Goal: Information Seeking & Learning: Find specific fact

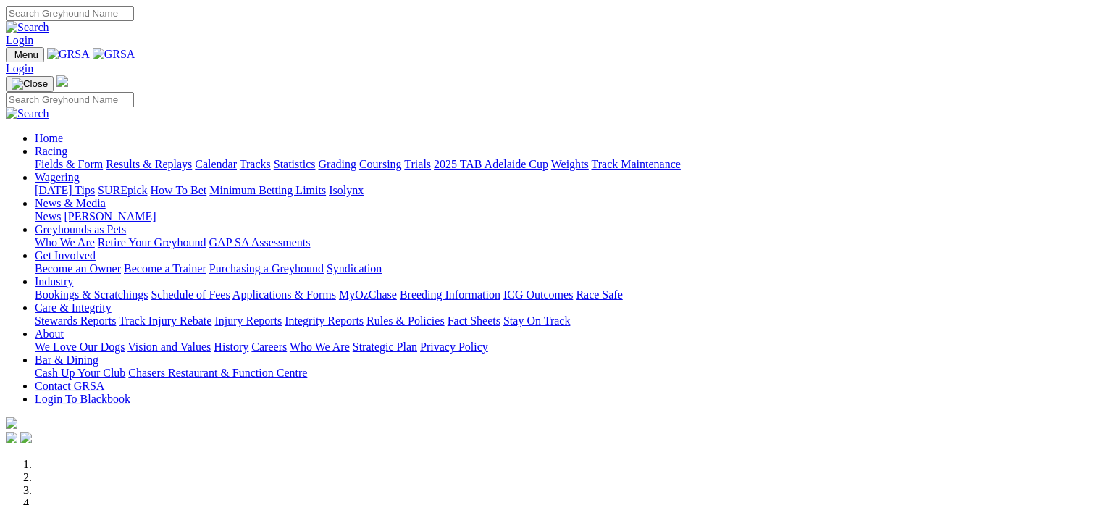
click at [237, 158] on link "Calendar" at bounding box center [216, 164] width 42 height 12
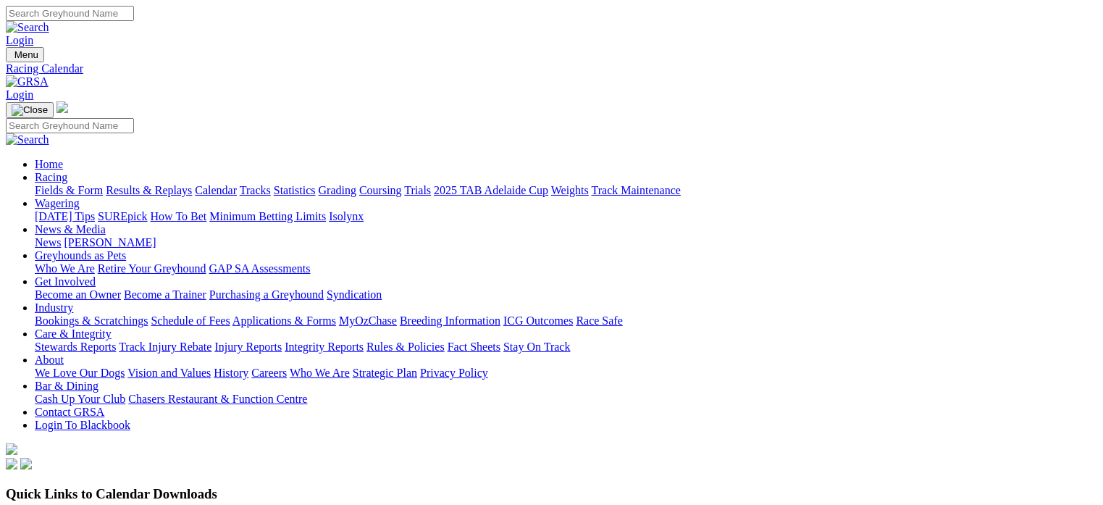
click at [188, 184] on link "Results & Replays" at bounding box center [149, 190] width 86 height 12
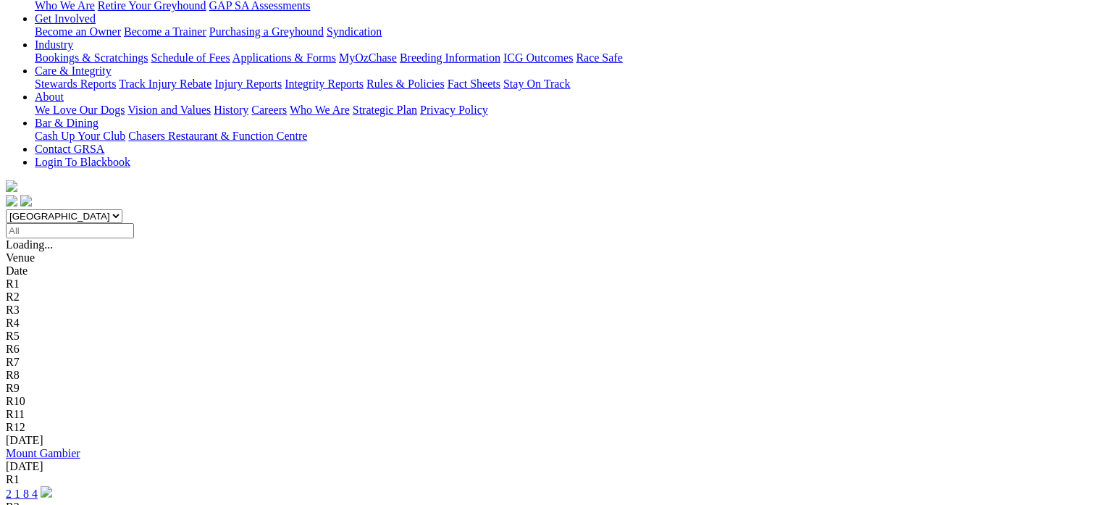
scroll to position [266, 0]
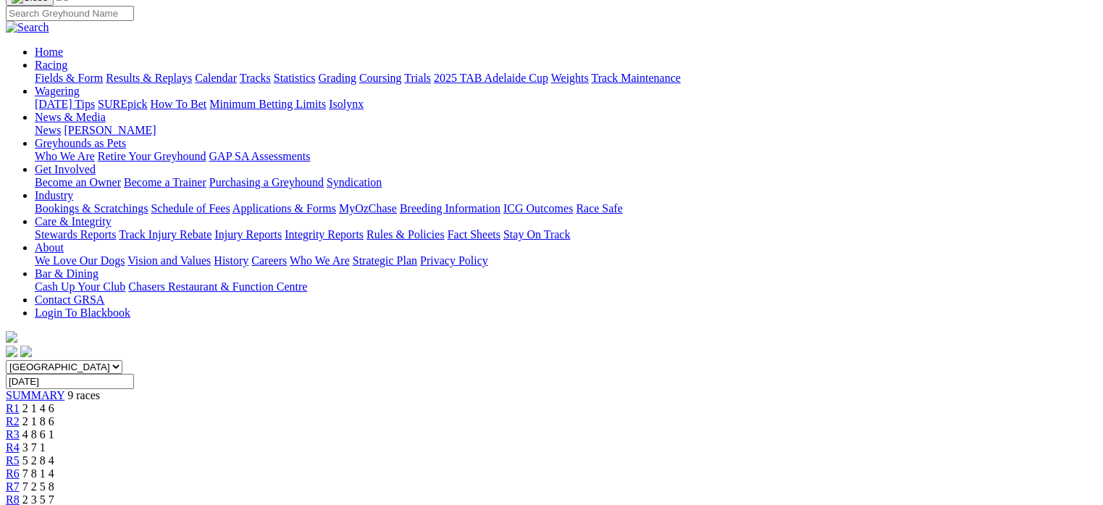
scroll to position [126, 0]
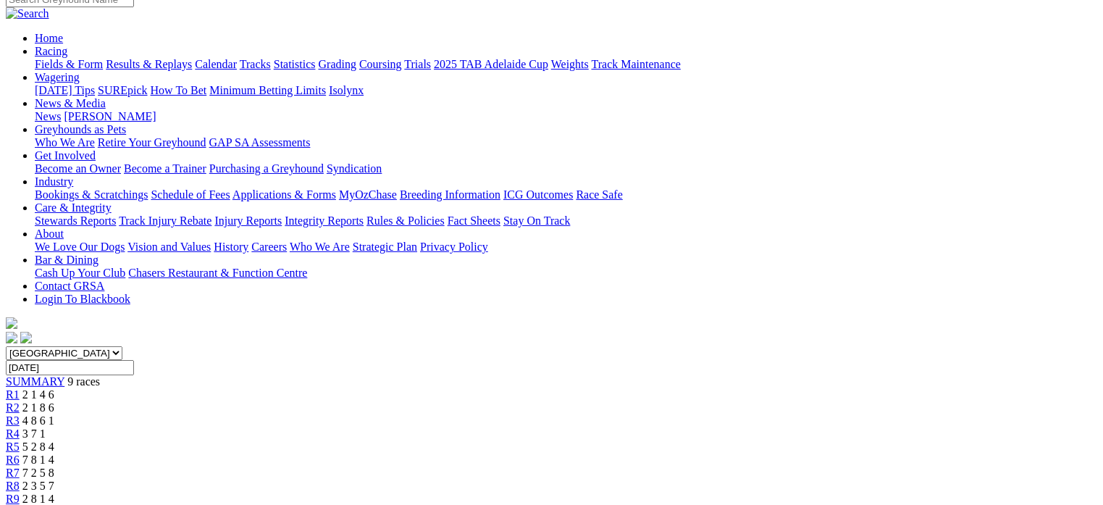
click at [20, 414] on link "R3" at bounding box center [13, 420] width 14 height 12
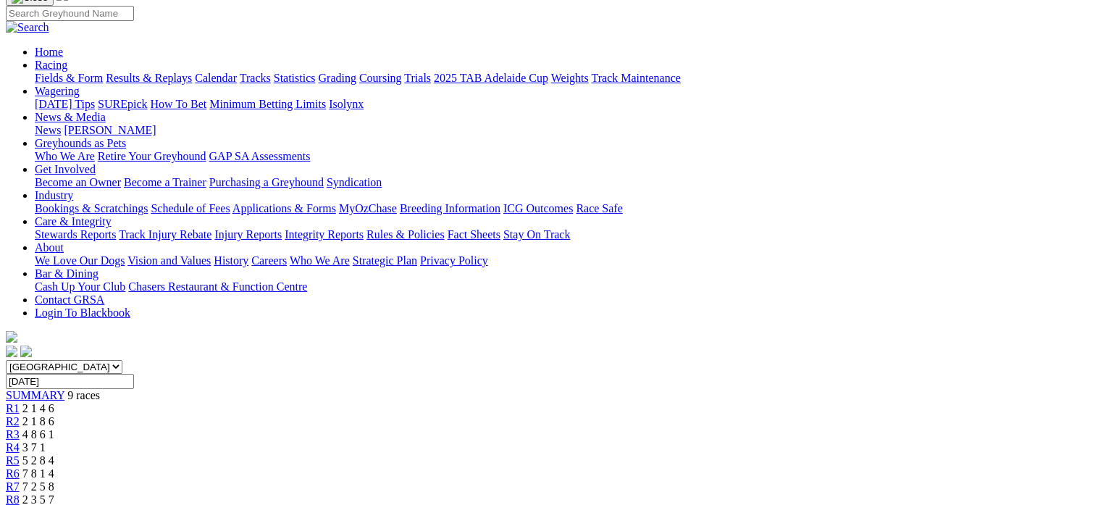
scroll to position [114, 0]
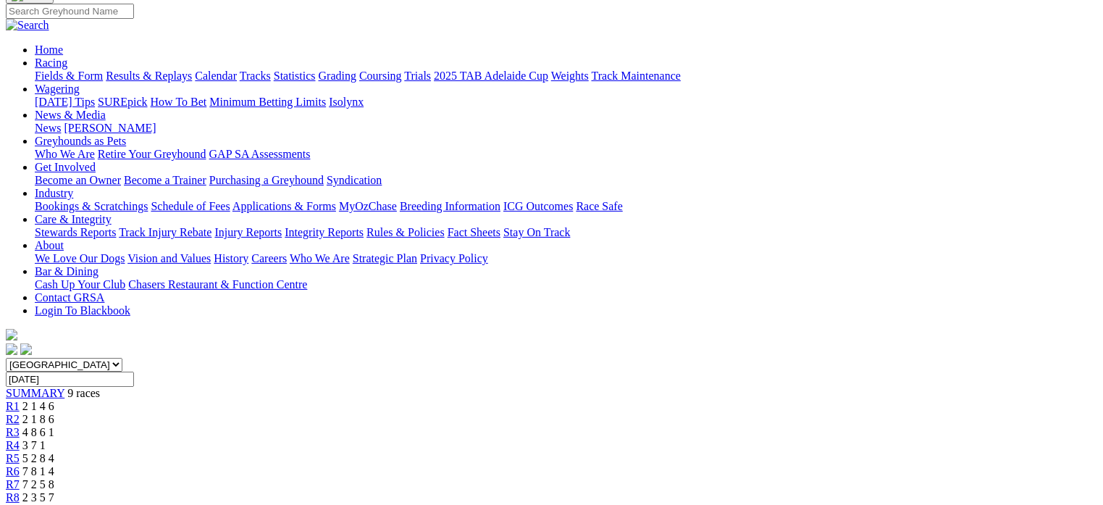
click at [20, 439] on link "R4" at bounding box center [13, 445] width 14 height 12
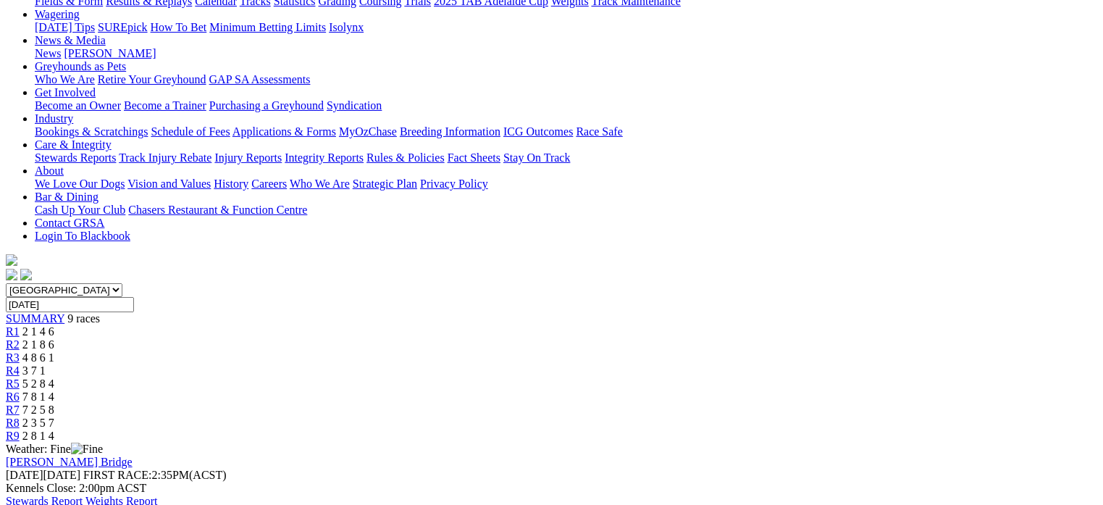
scroll to position [181, 0]
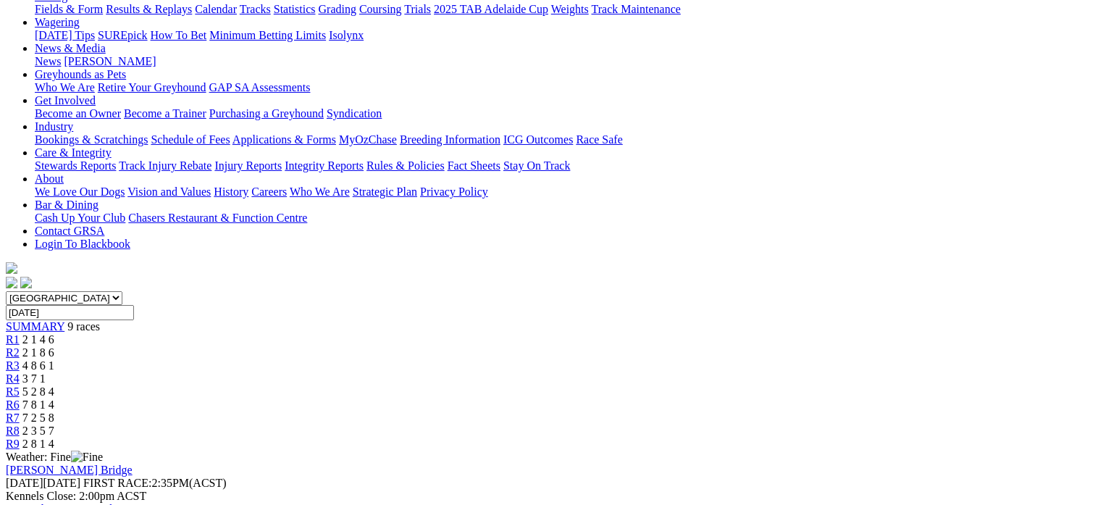
click at [714, 398] on div "R6 7 8 1 4" at bounding box center [551, 404] width 1091 height 13
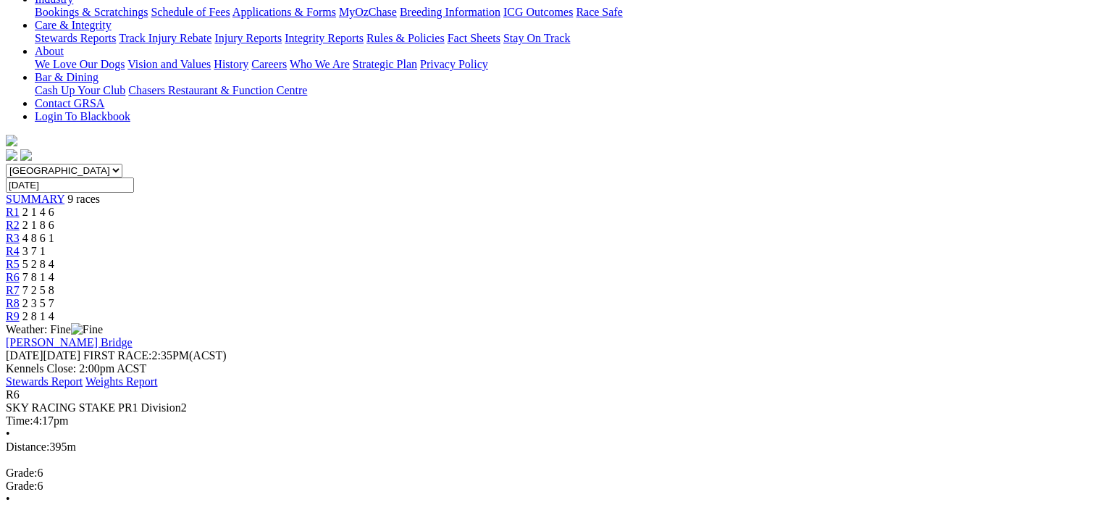
scroll to position [324, 0]
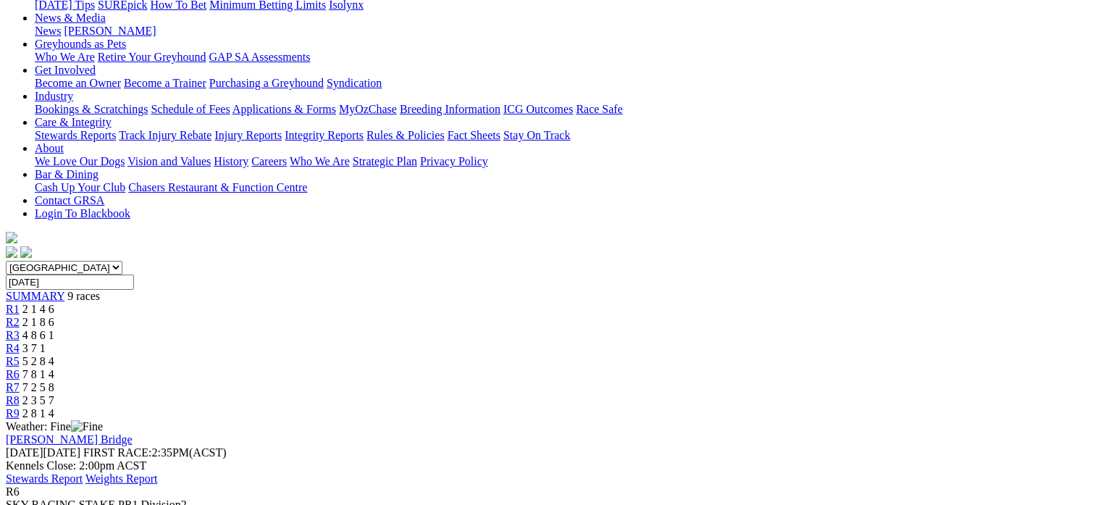
scroll to position [200, 0]
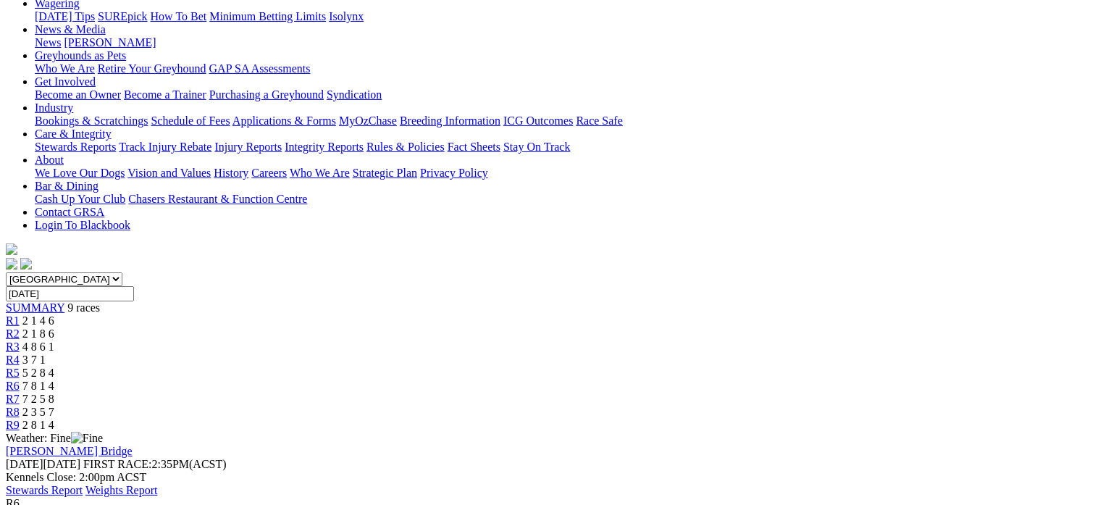
click at [20, 392] on link "R7" at bounding box center [13, 398] width 14 height 12
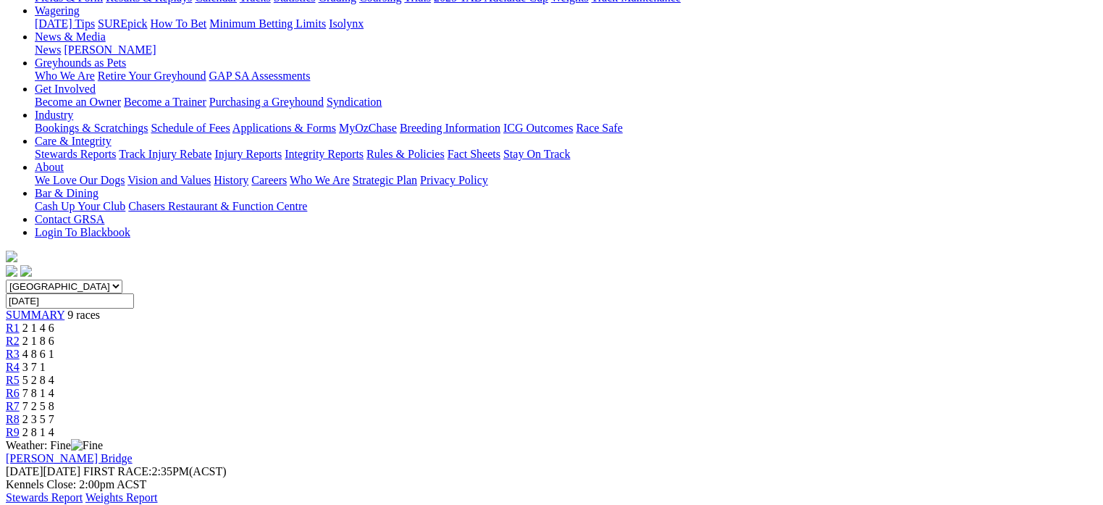
scroll to position [178, 0]
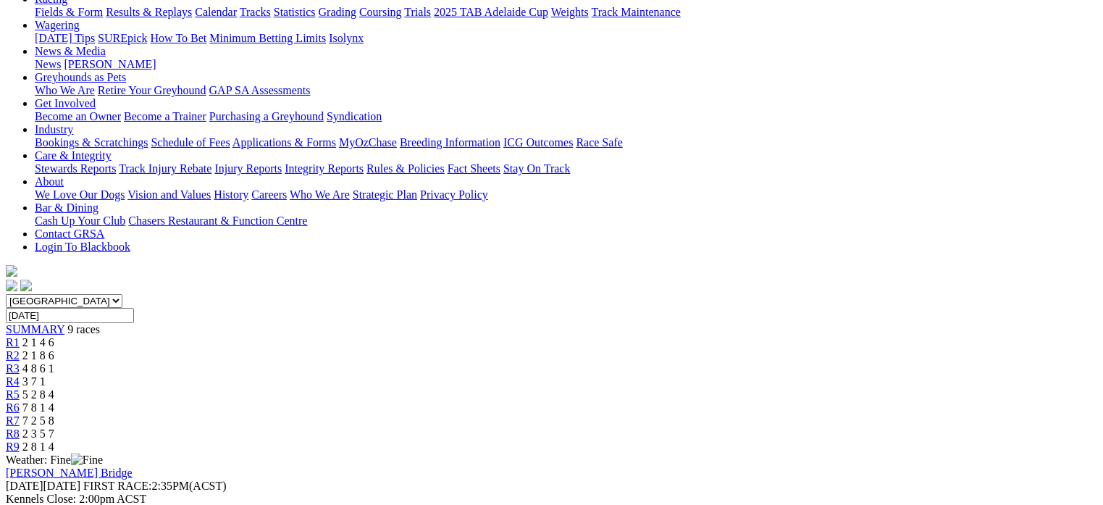
click at [20, 427] on link "R8" at bounding box center [13, 433] width 14 height 12
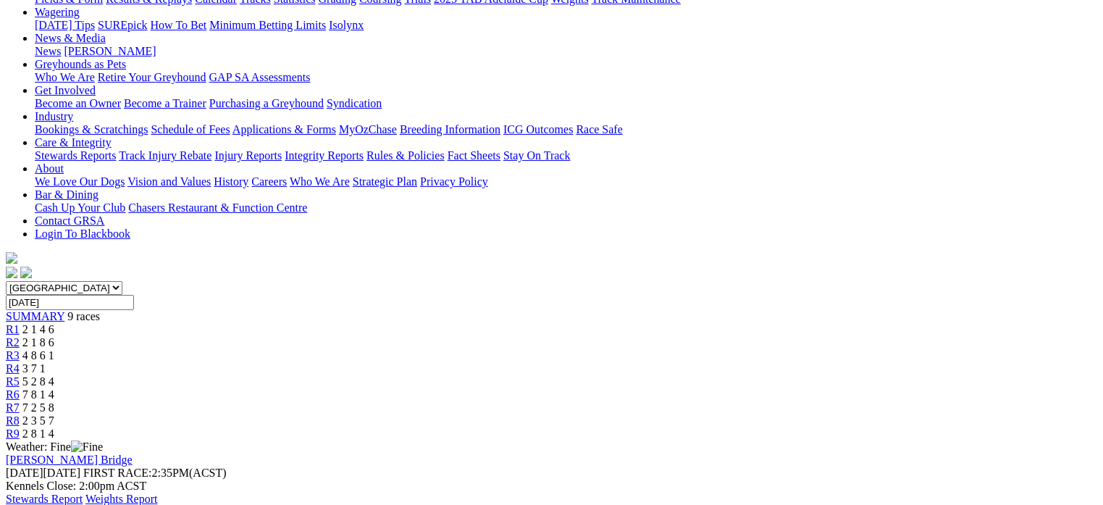
scroll to position [194, 0]
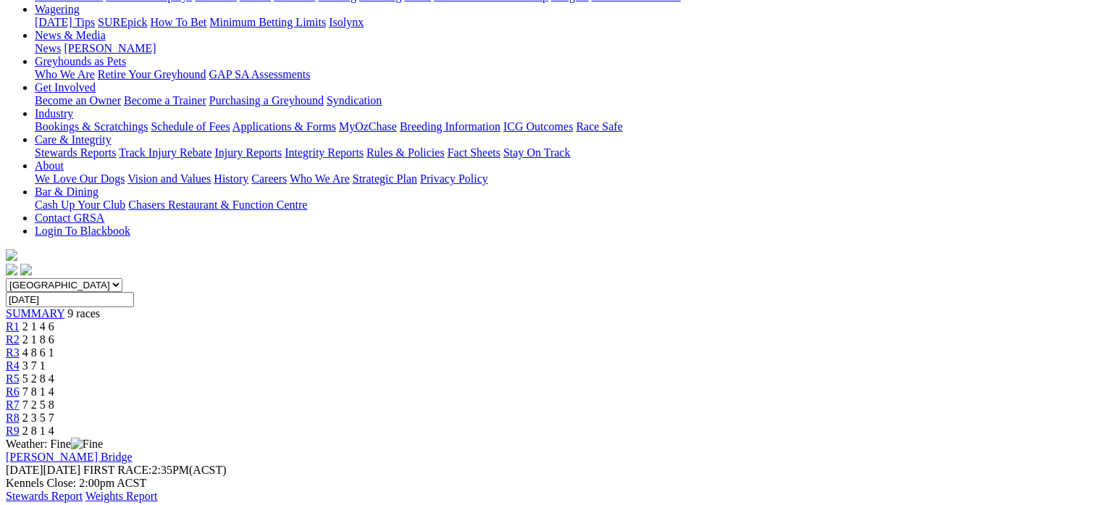
click at [931, 424] on div "R9 2 8 1 4" at bounding box center [551, 430] width 1091 height 13
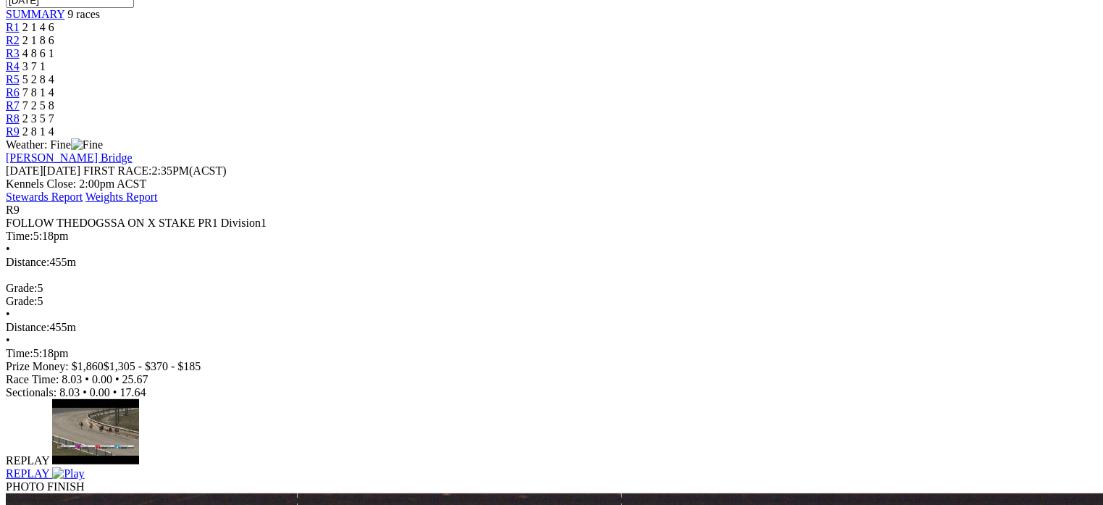
scroll to position [503, 0]
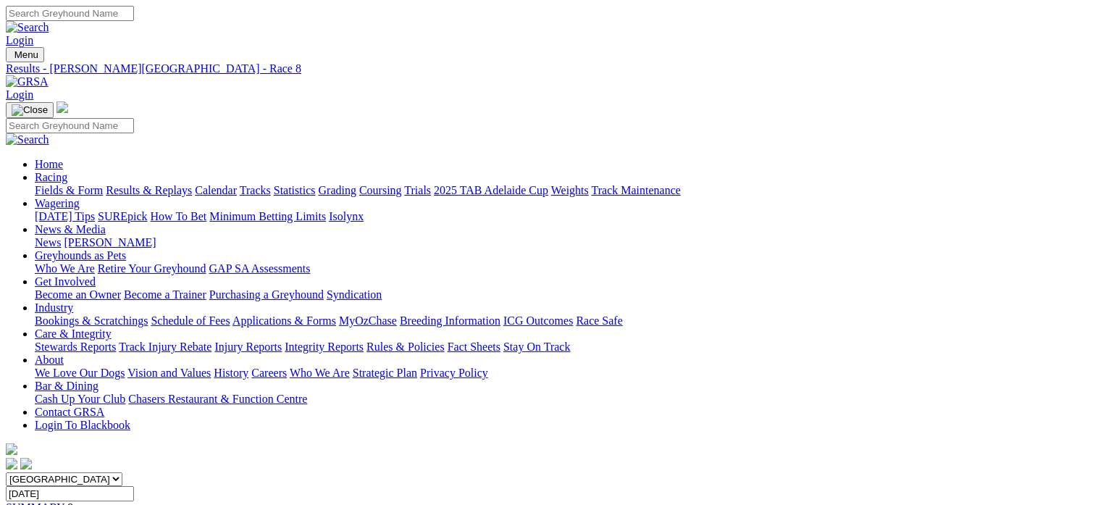
click at [188, 184] on link "Results & Replays" at bounding box center [149, 190] width 86 height 12
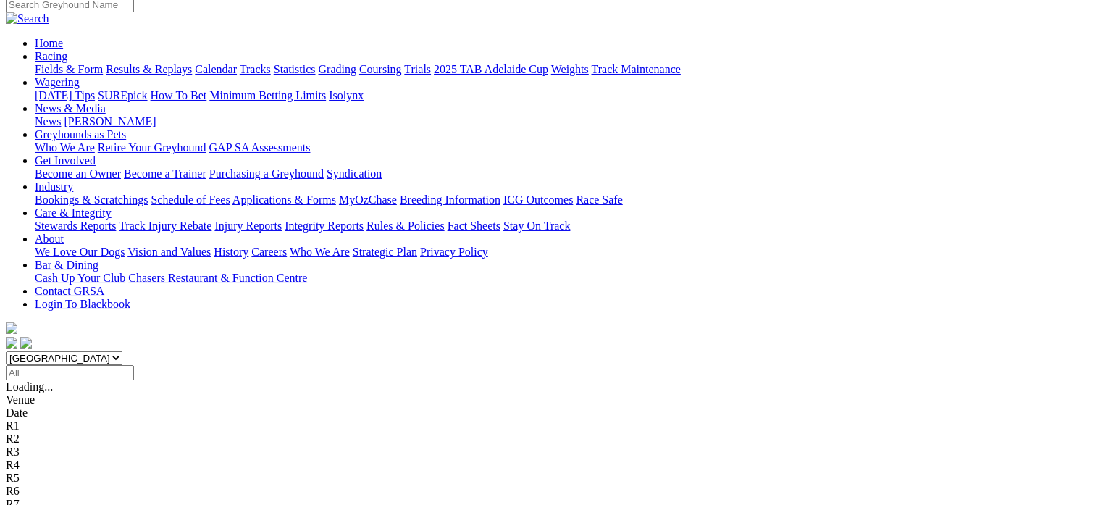
scroll to position [119, 0]
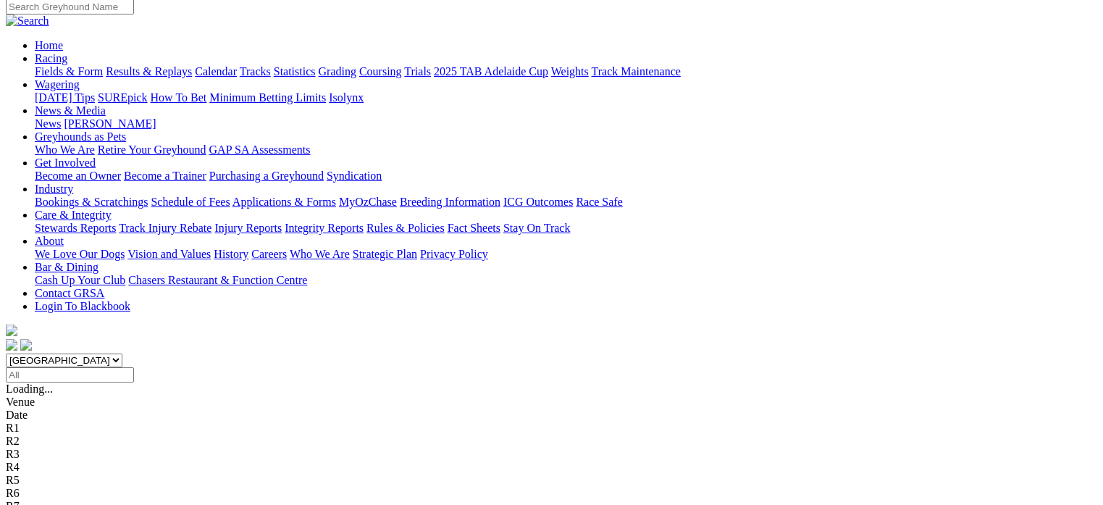
click at [134, 367] on input "Select date" at bounding box center [70, 374] width 128 height 15
type input "[DATE]"
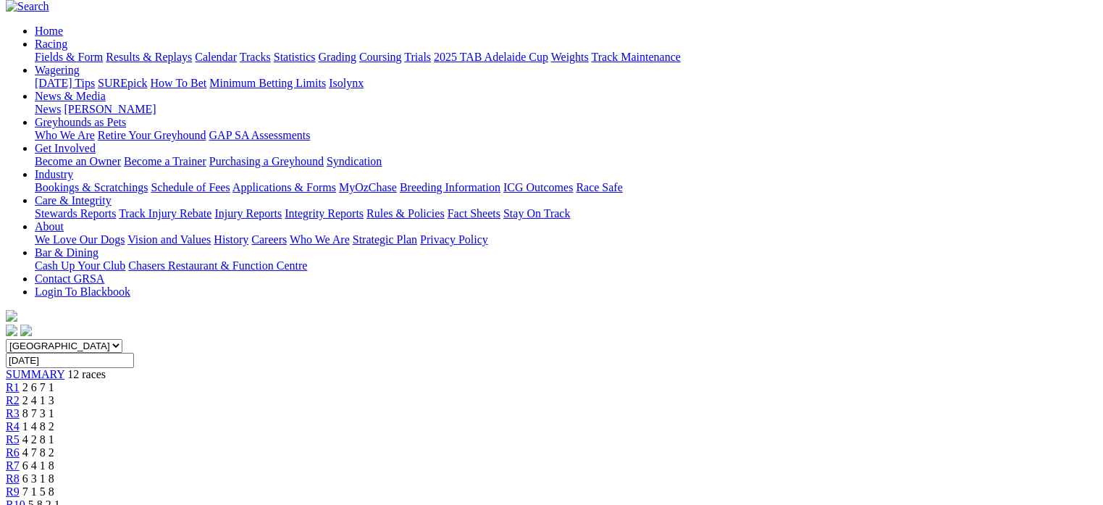
scroll to position [123, 0]
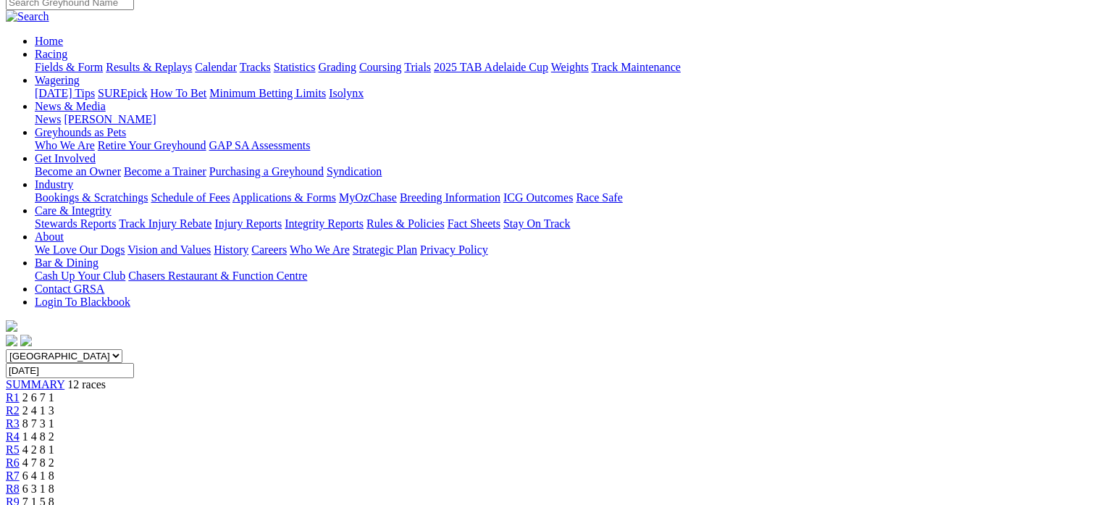
click at [318, 404] on div "R2 2 4 1 3" at bounding box center [551, 410] width 1091 height 13
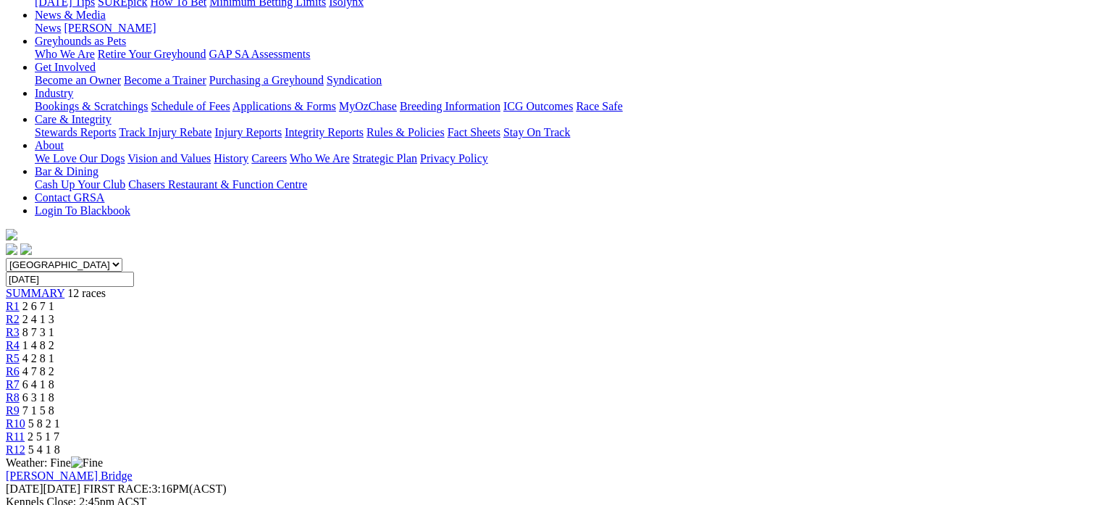
scroll to position [196, 0]
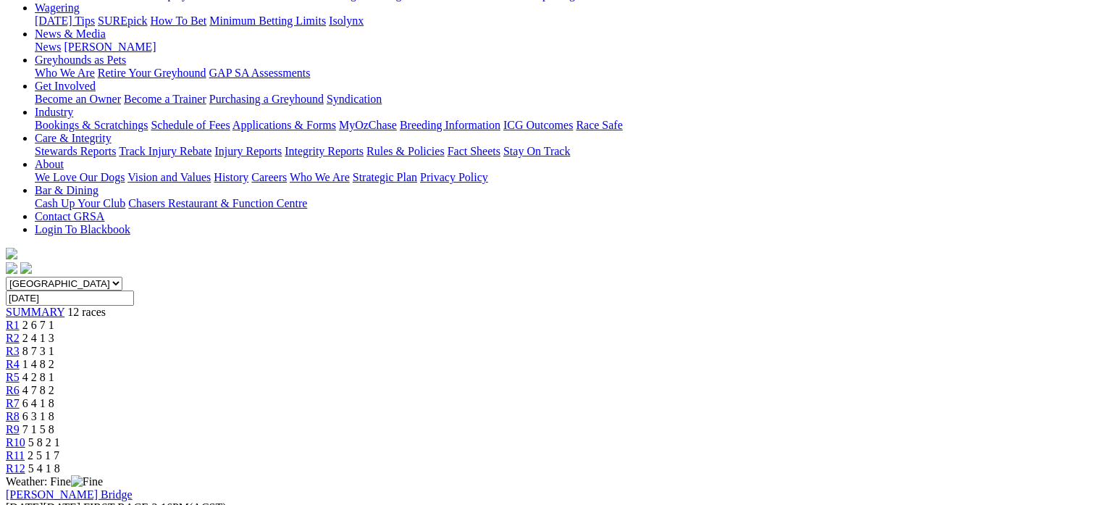
click at [54, 371] on span "4 2 8 1" at bounding box center [38, 377] width 32 height 12
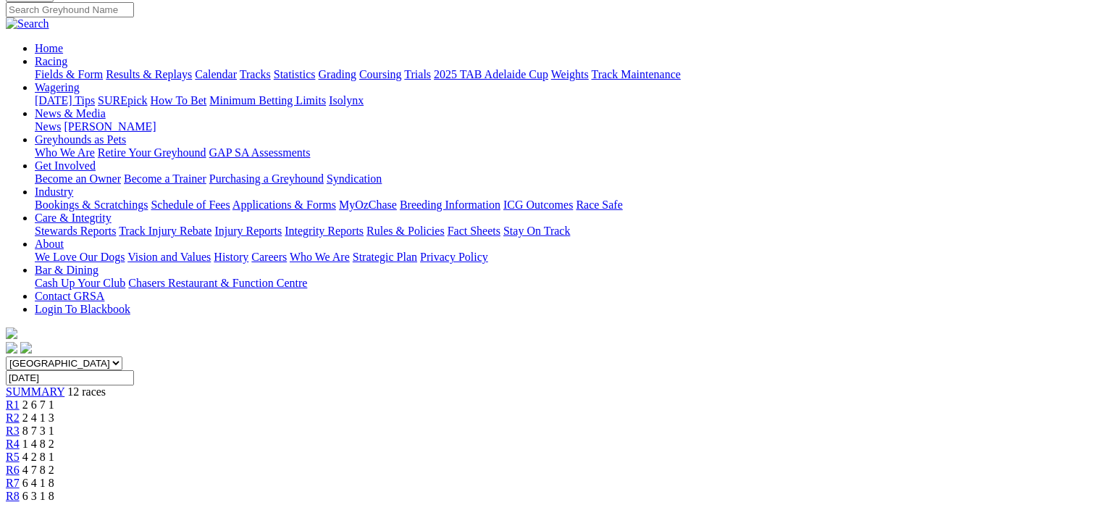
scroll to position [97, 0]
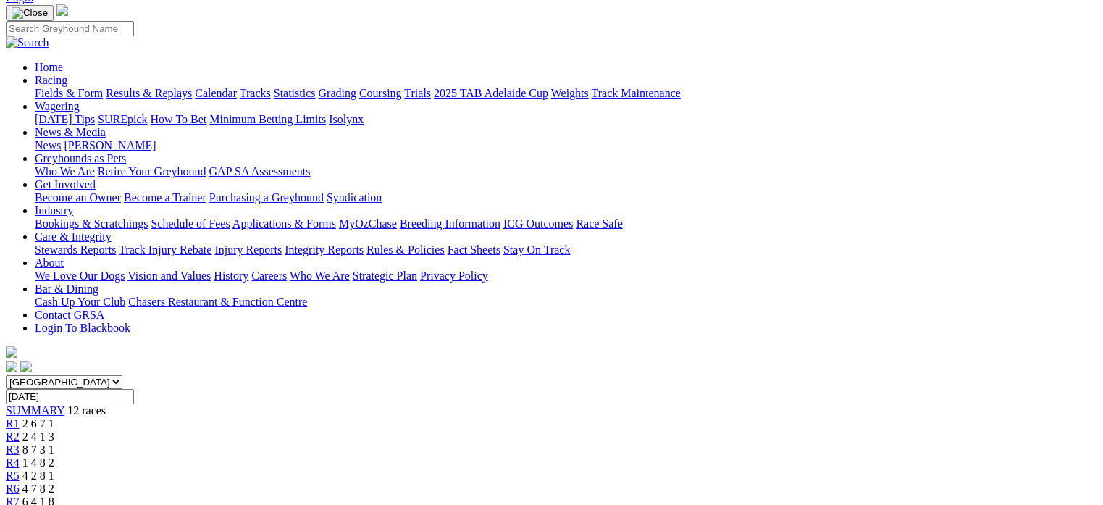
click at [587, 482] on div "R6 4 7 8 2" at bounding box center [551, 488] width 1091 height 13
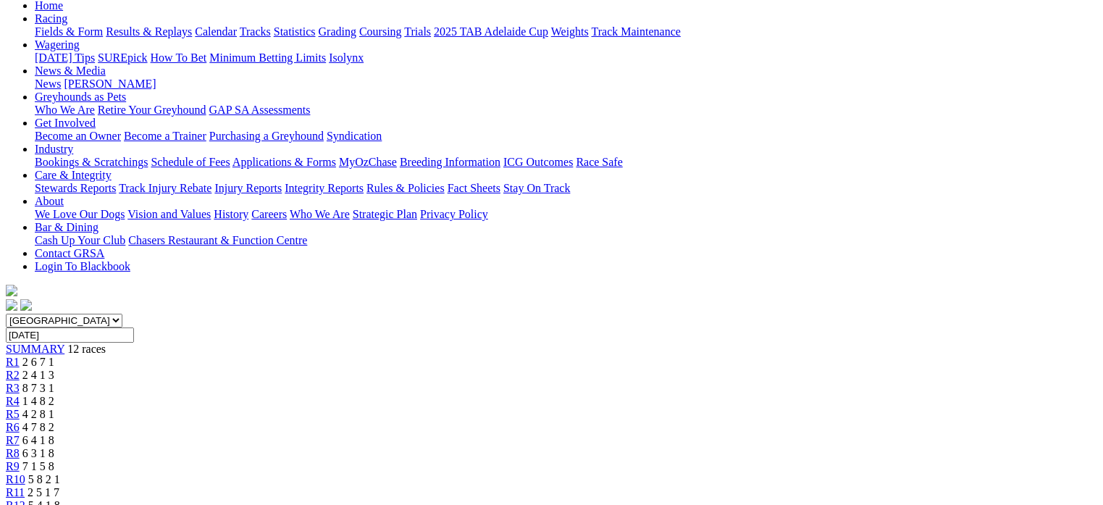
scroll to position [148, 0]
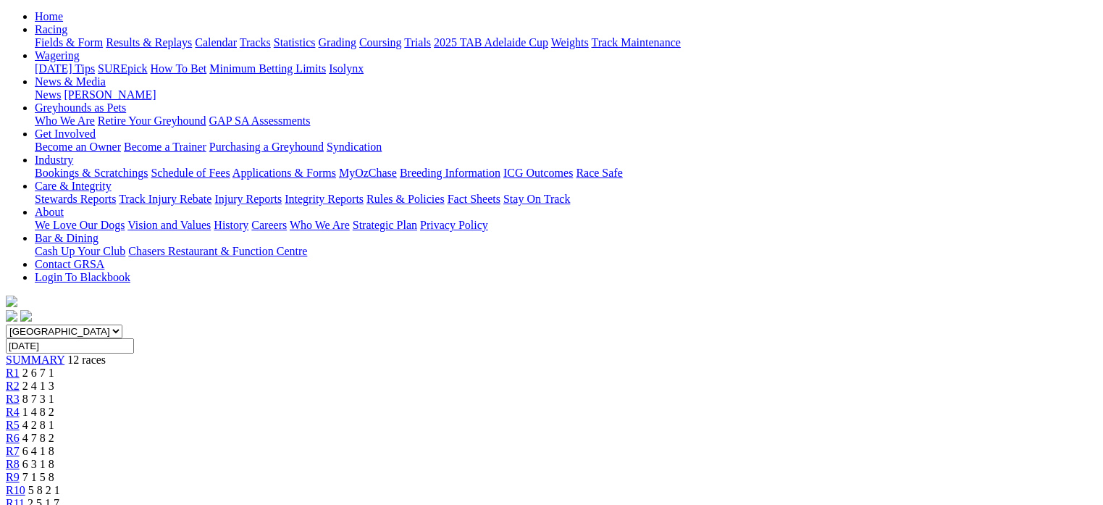
click at [20, 458] on link "R8" at bounding box center [13, 464] width 14 height 12
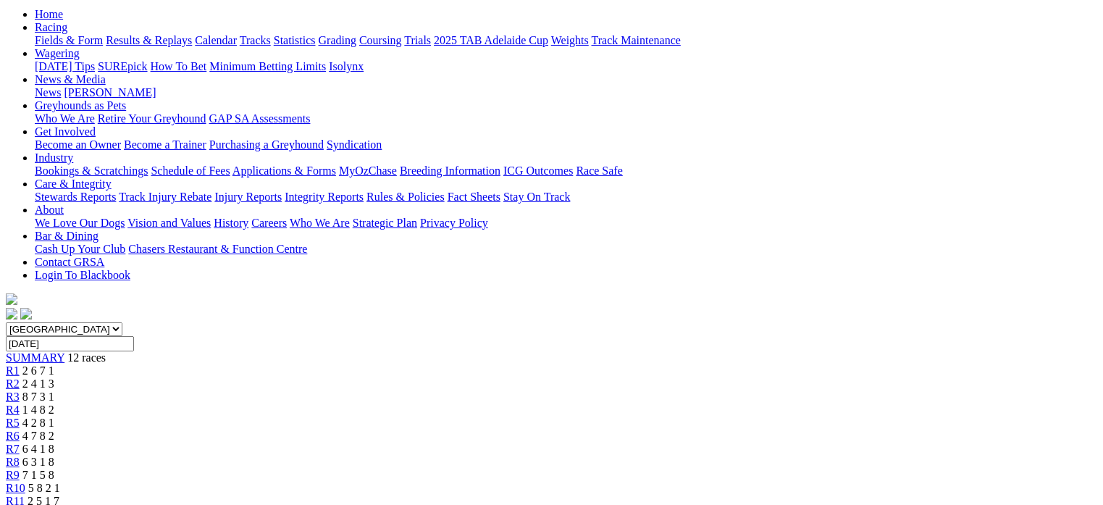
click at [20, 469] on link "R9" at bounding box center [13, 475] width 14 height 12
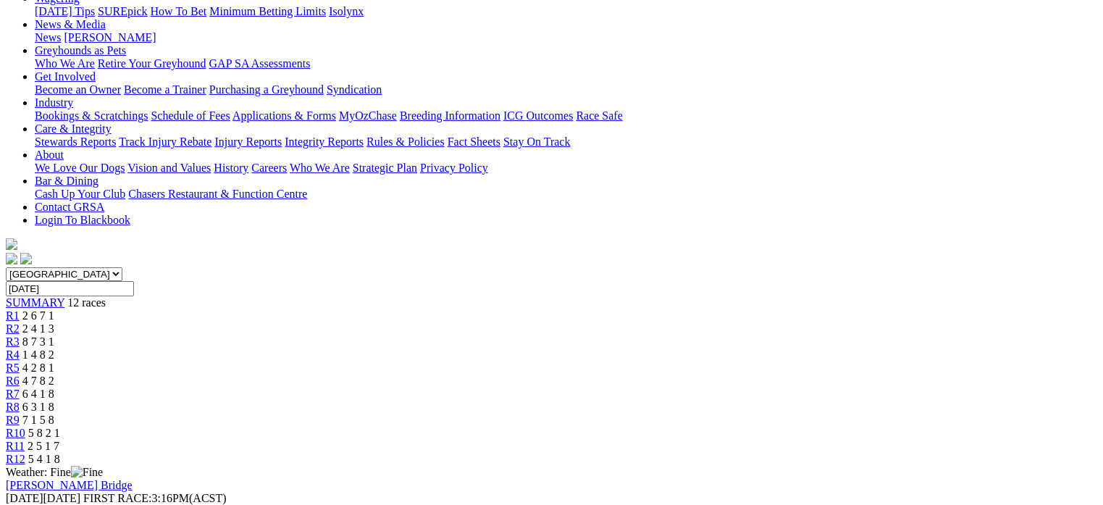
scroll to position [206, 0]
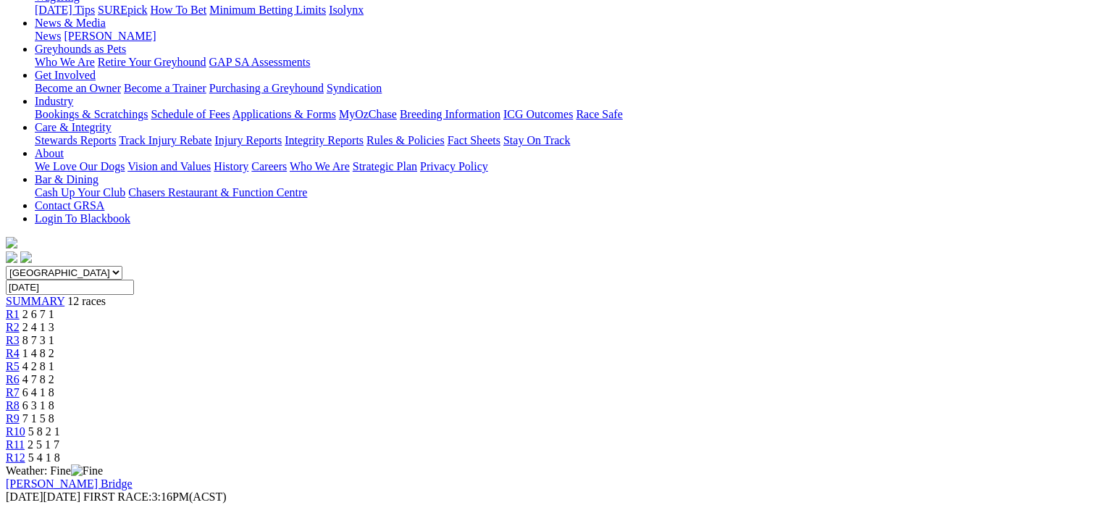
click at [60, 425] on span "5 8 2 1" at bounding box center [44, 431] width 32 height 12
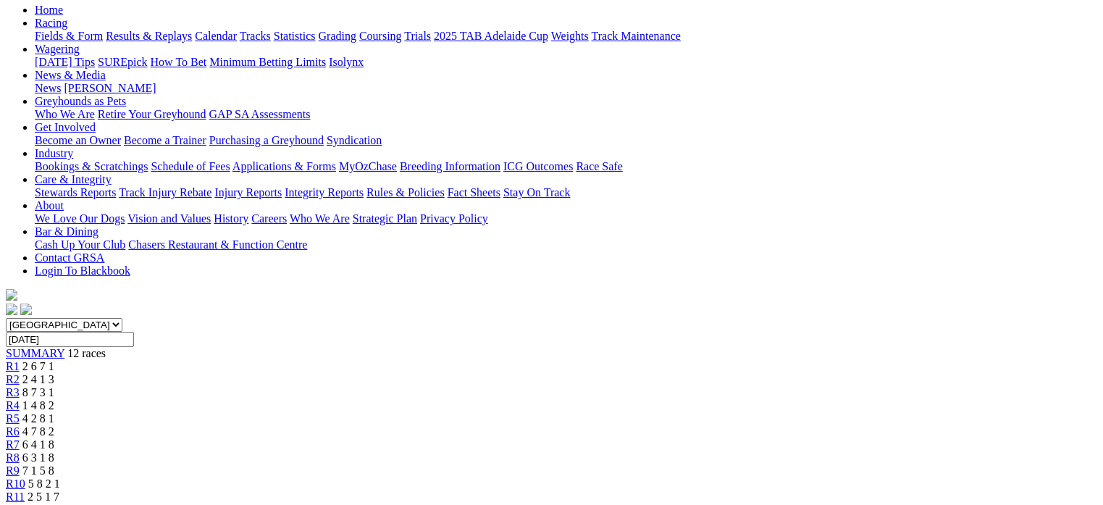
scroll to position [151, 0]
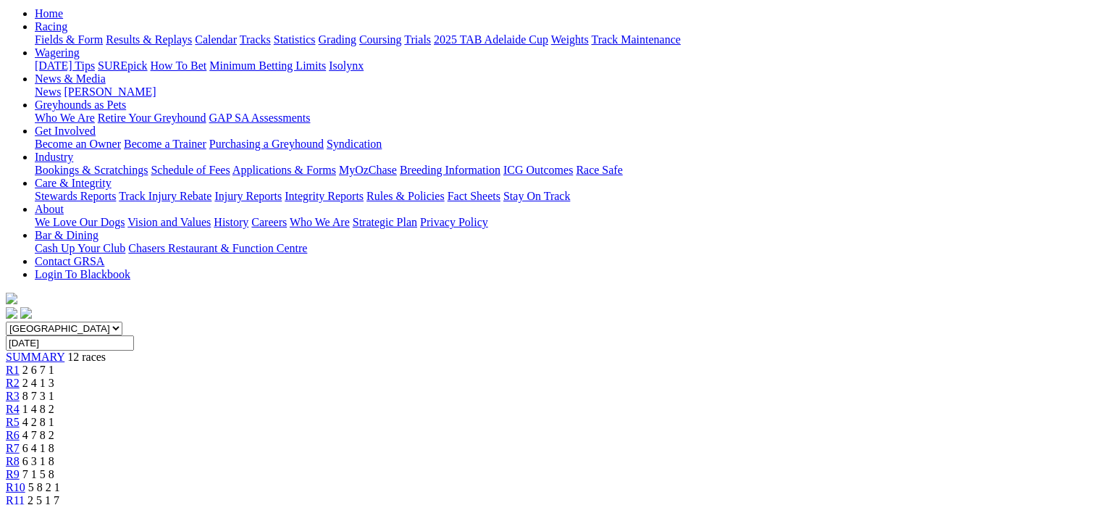
click at [25, 494] on link "R11" at bounding box center [15, 500] width 19 height 12
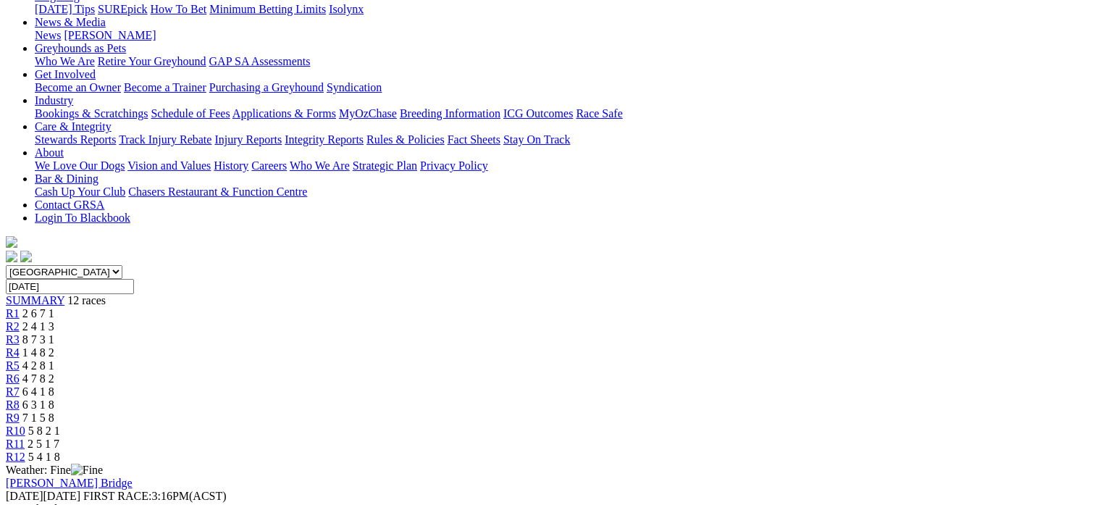
scroll to position [191, 0]
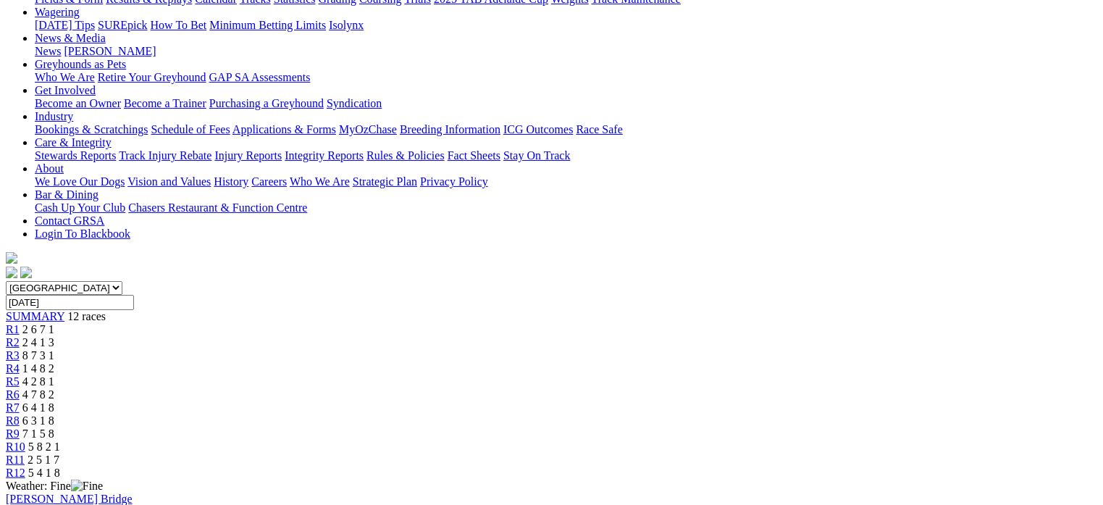
click at [25, 466] on link "R12" at bounding box center [16, 472] width 20 height 12
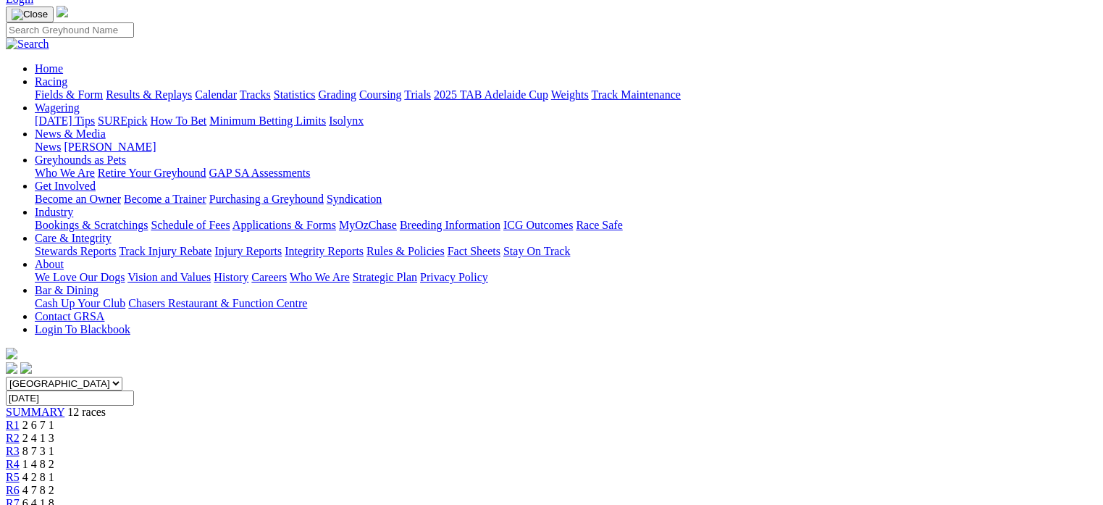
scroll to position [112, 0]
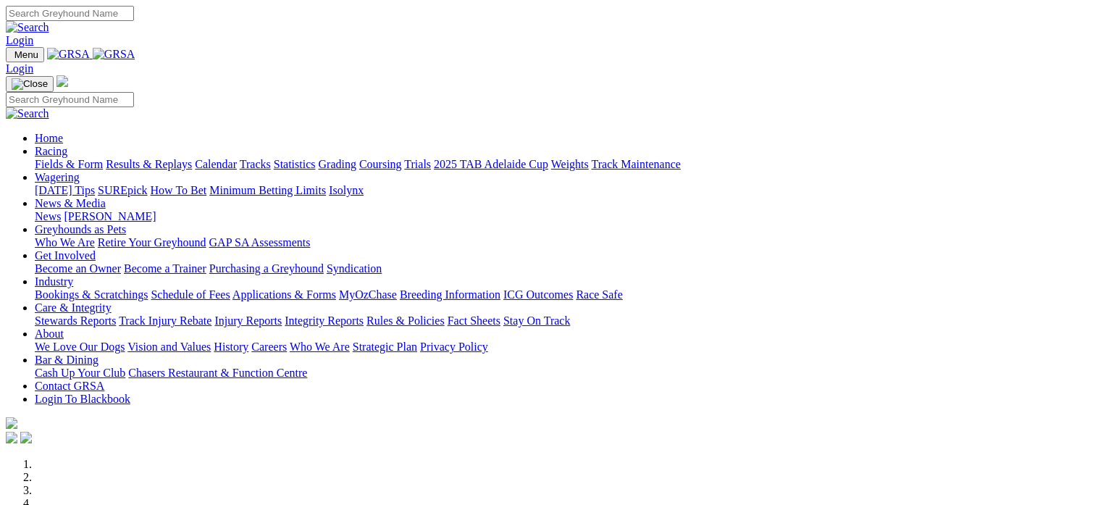
click at [70, 158] on link "Fields & Form" at bounding box center [69, 164] width 68 height 12
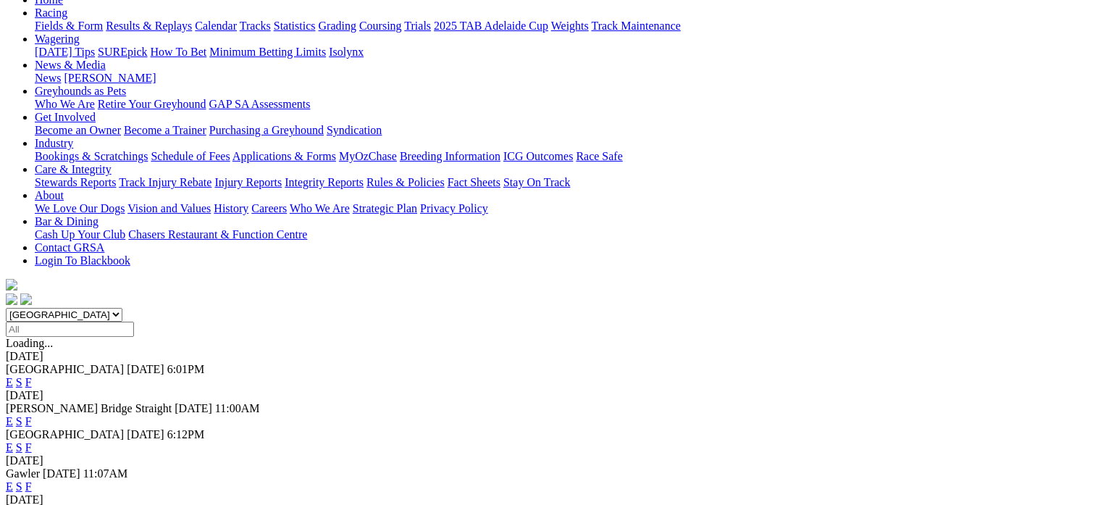
scroll to position [168, 0]
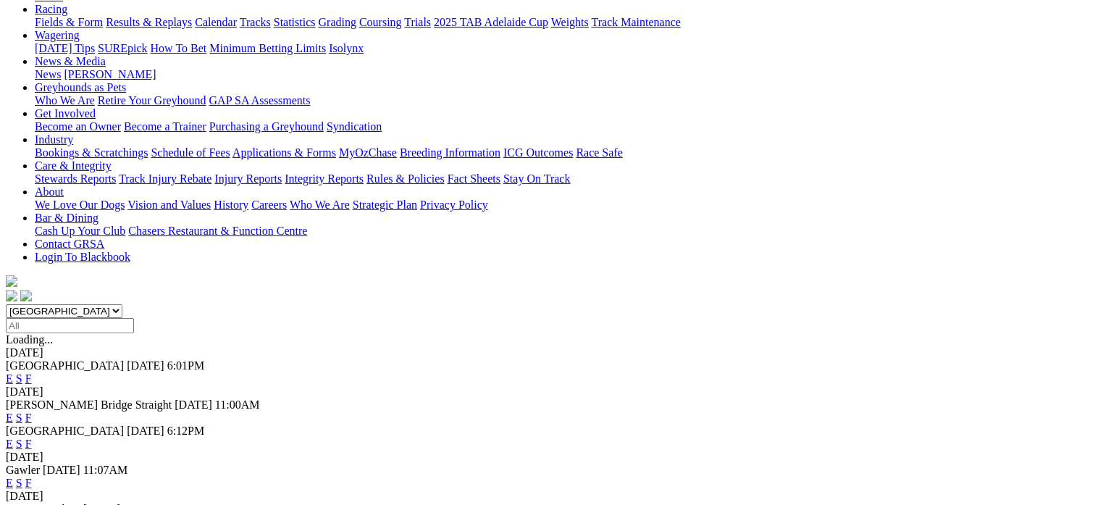
click at [32, 411] on link "F" at bounding box center [28, 417] width 7 height 12
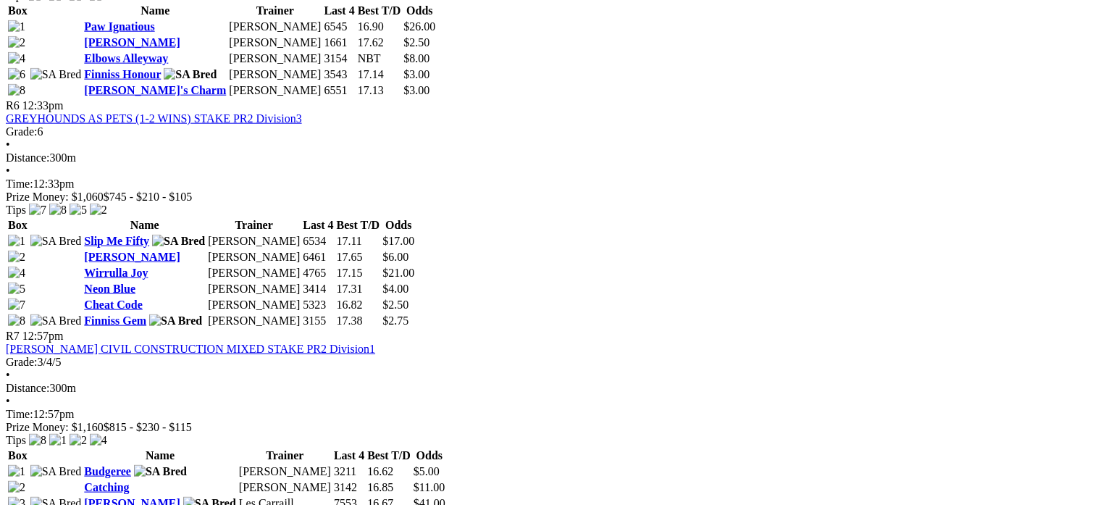
scroll to position [1792, 0]
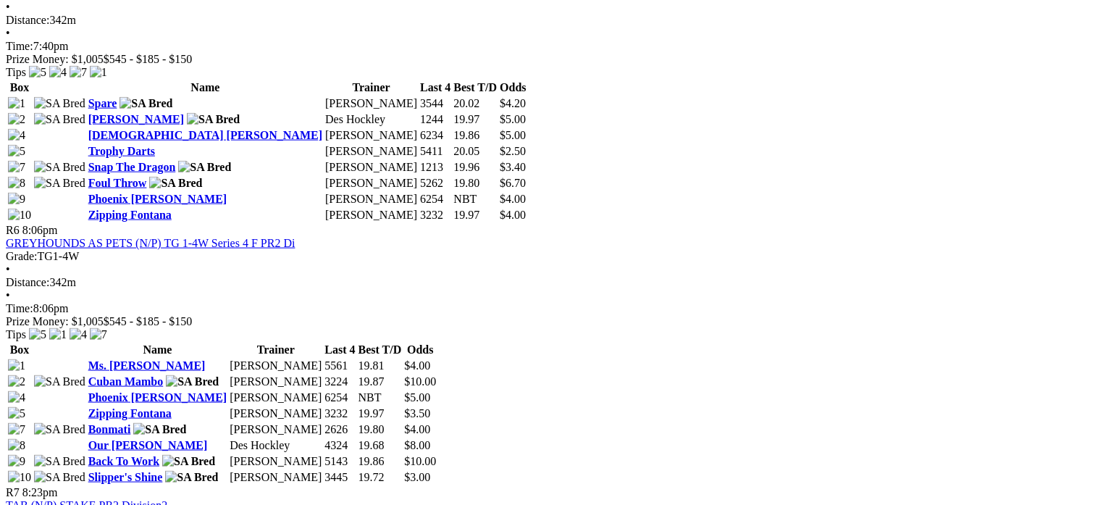
scroll to position [1817, 0]
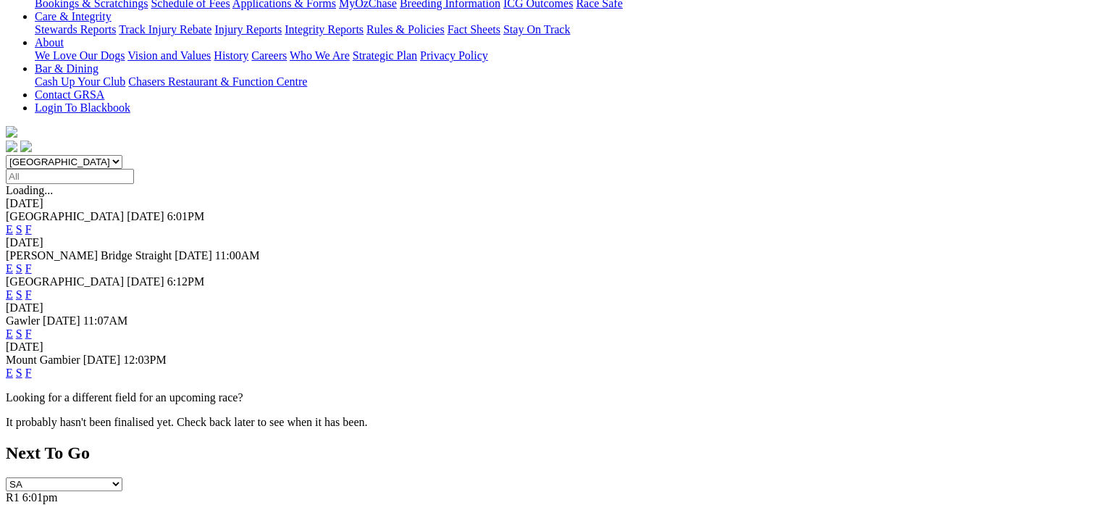
scroll to position [316, 0]
